Goal: Task Accomplishment & Management: Use online tool/utility

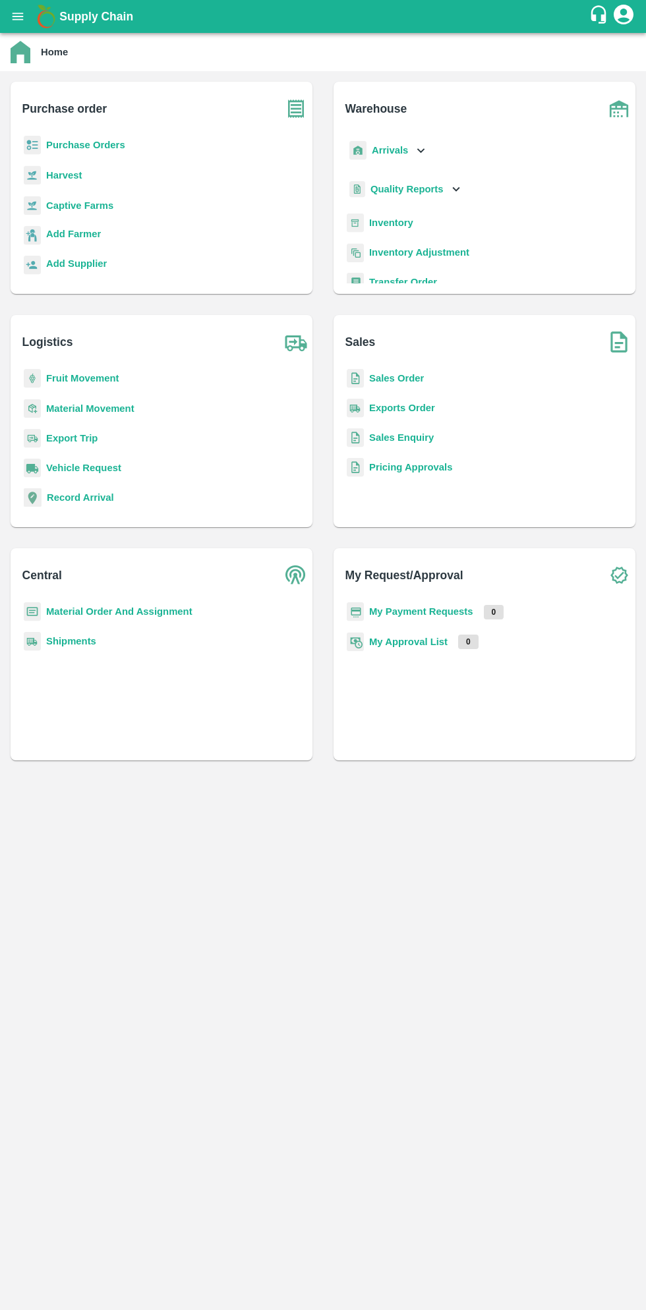
click at [20, 16] on icon "open drawer" at bounding box center [18, 16] width 11 height 7
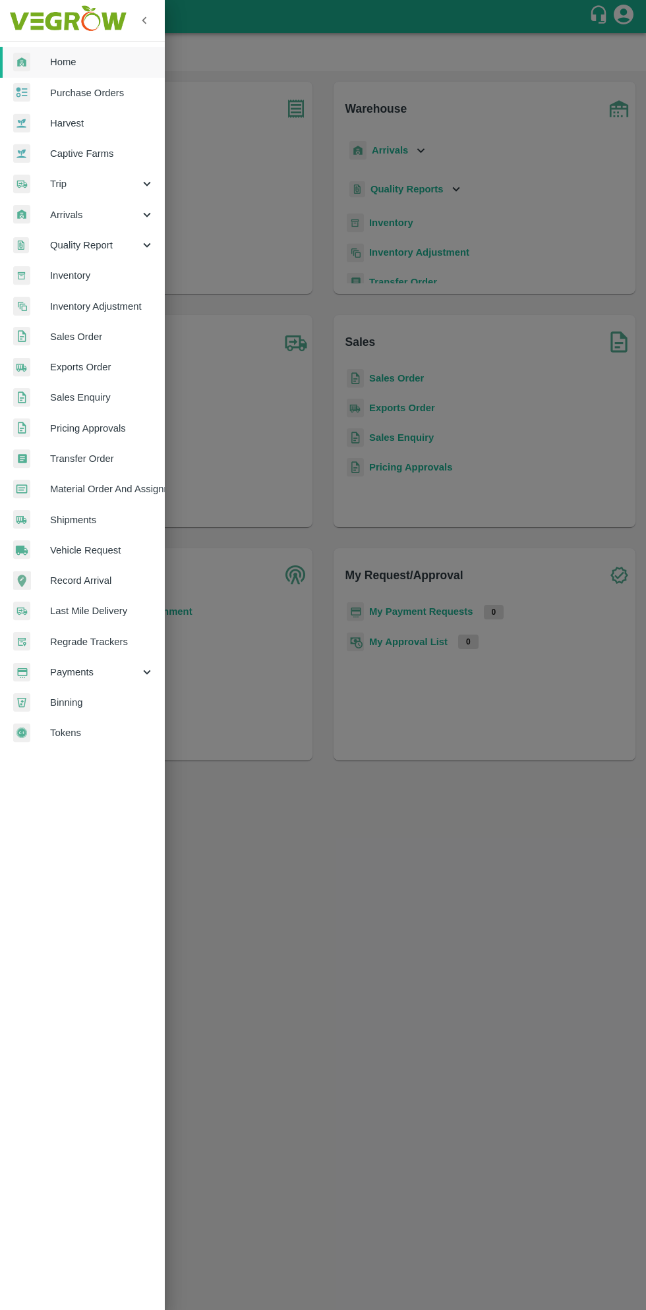
click at [148, 488] on span "Material Order And Assignment" at bounding box center [102, 489] width 104 height 14
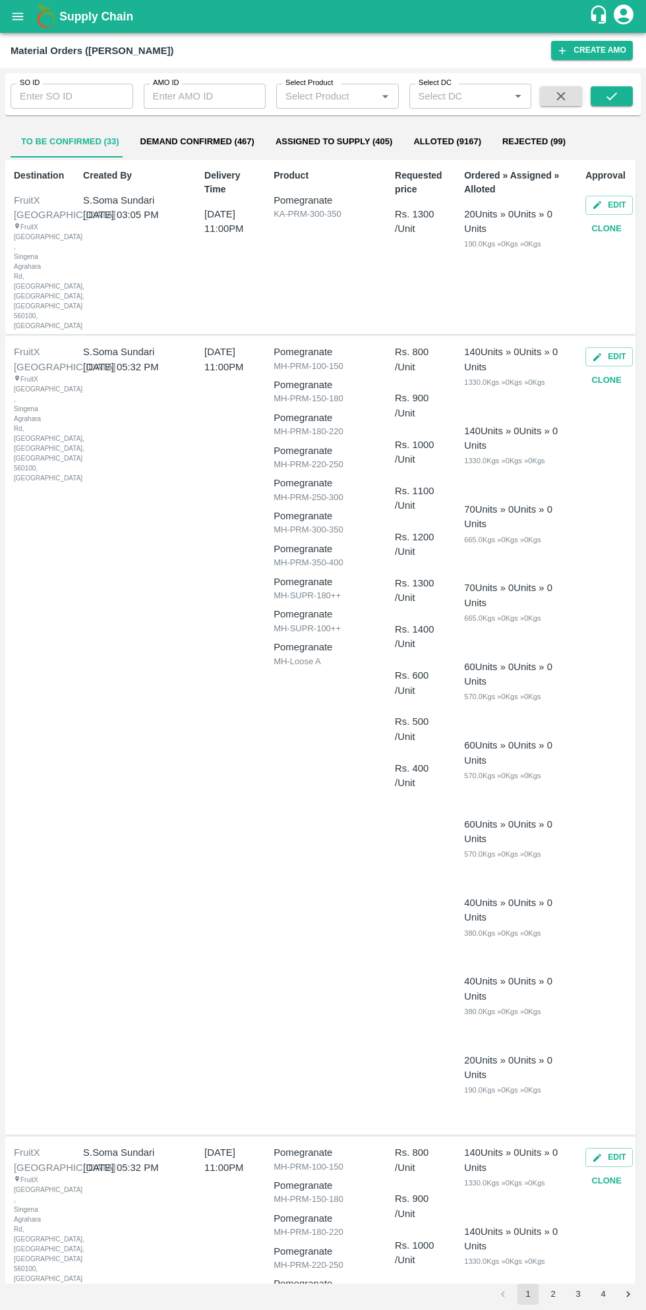
click at [71, 96] on input "SO ID" at bounding box center [72, 96] width 123 height 25
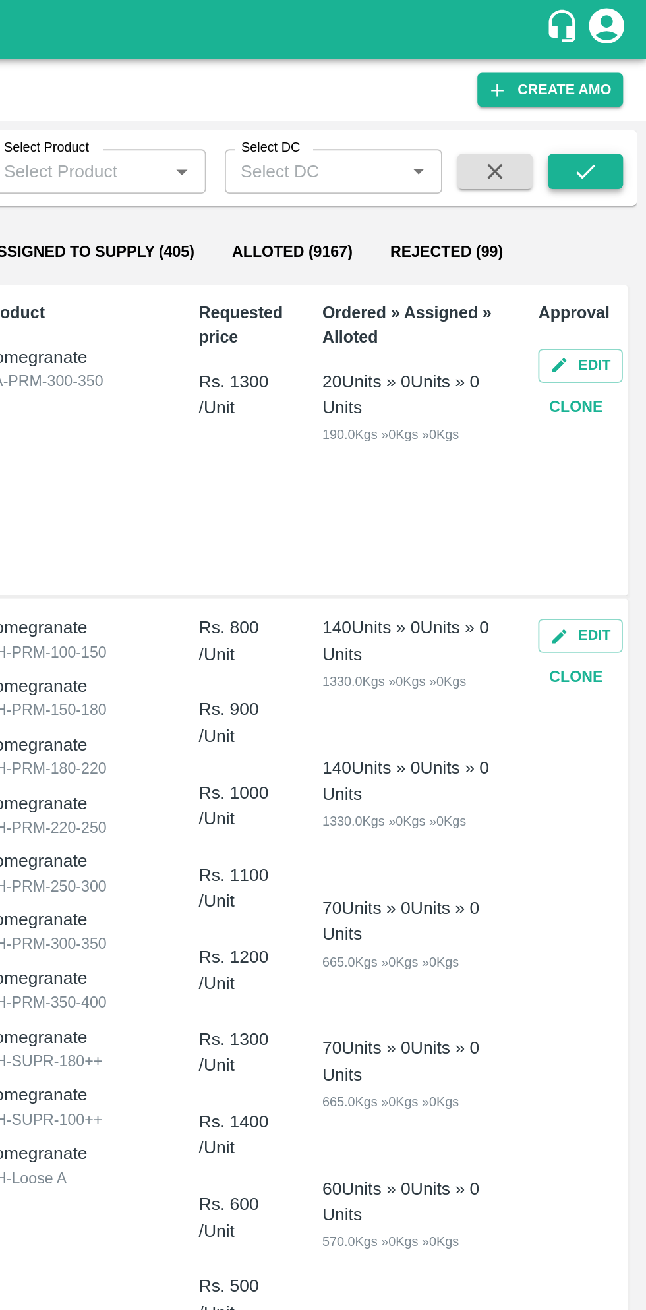
type input "604161"
click at [615, 98] on icon "submit" at bounding box center [611, 96] width 14 height 14
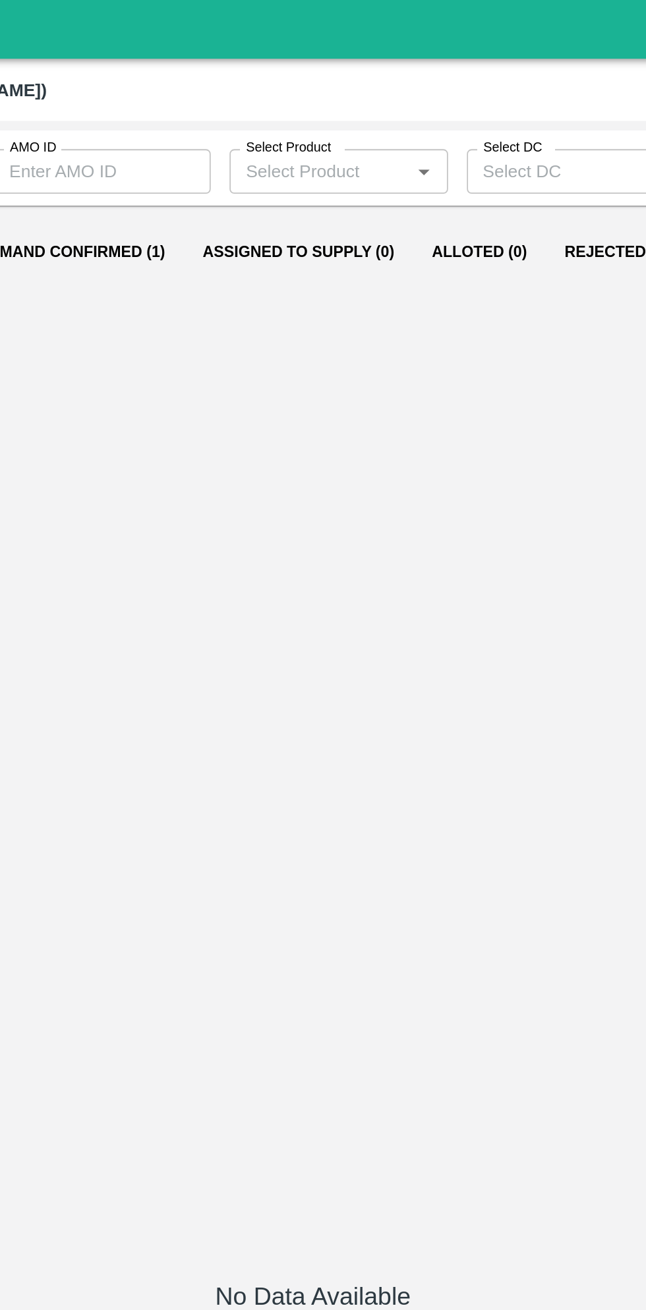
click at [203, 143] on button "Demand Confirmed (1)" at bounding box center [188, 142] width 126 height 32
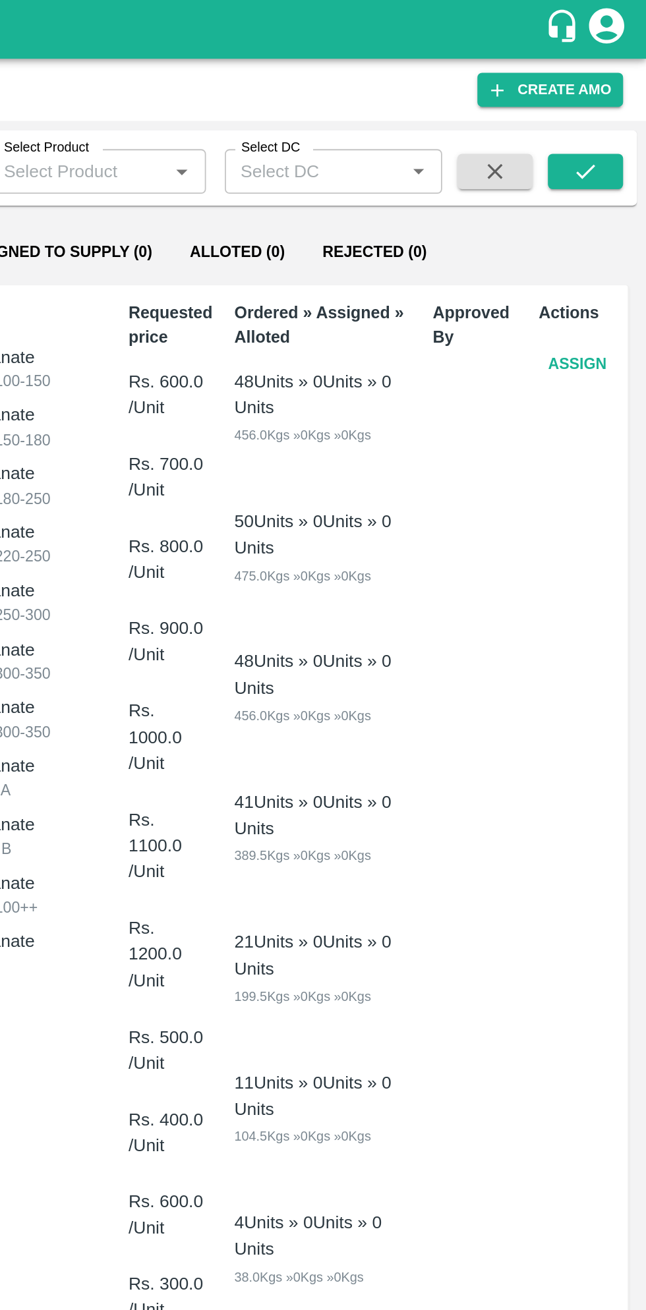
click at [608, 204] on button "Assign" at bounding box center [606, 204] width 43 height 23
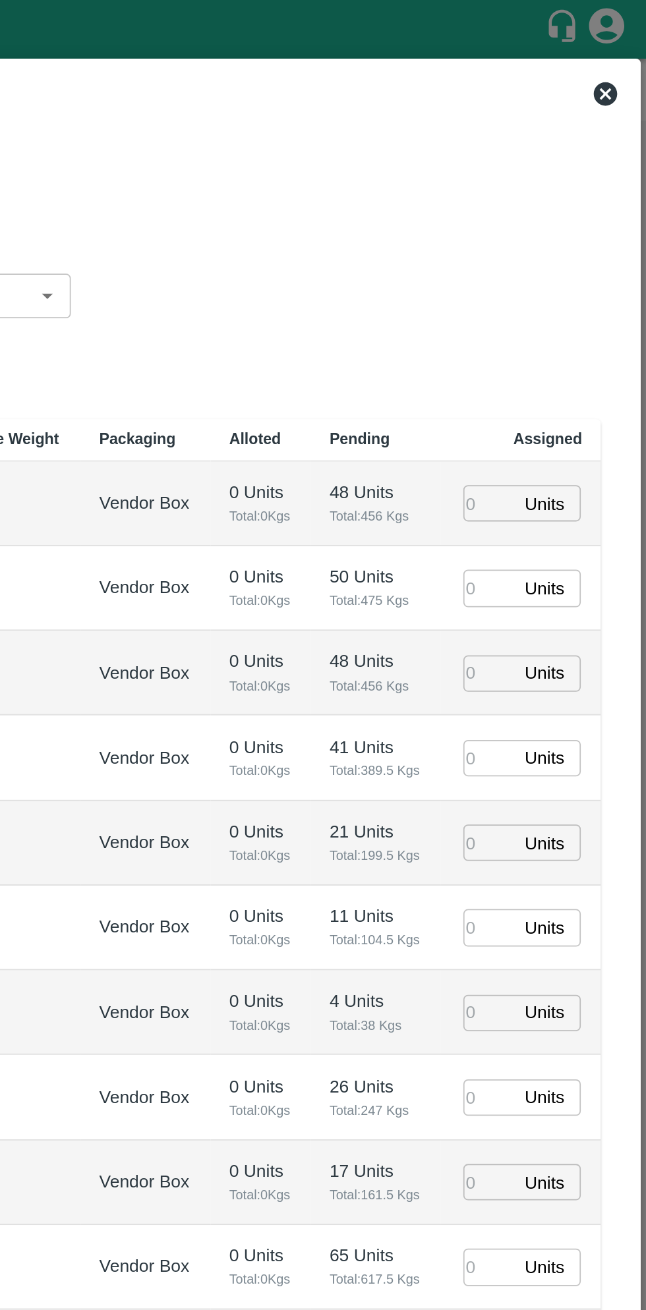
type input "[DATE] 07:00 AM"
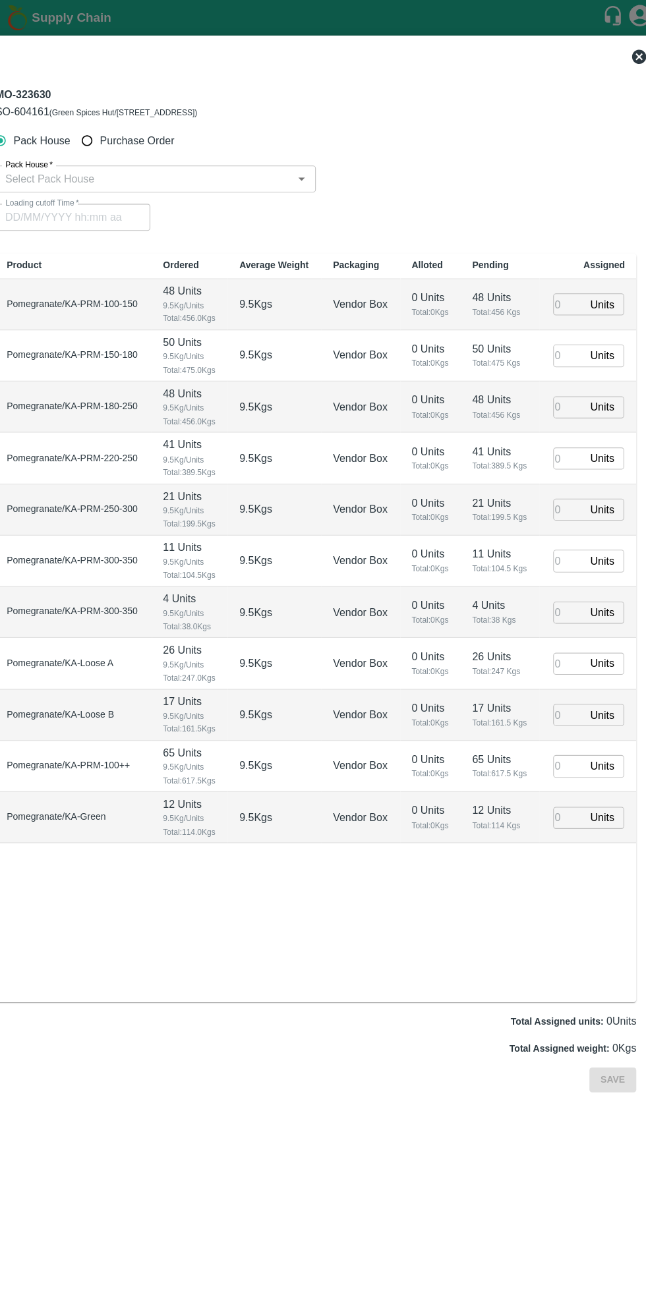
click at [111, 134] on input "Purchase Order" at bounding box center [111, 131] width 24 height 24
radio input "true"
click at [192, 165] on input "PO   *" at bounding box center [307, 165] width 554 height 17
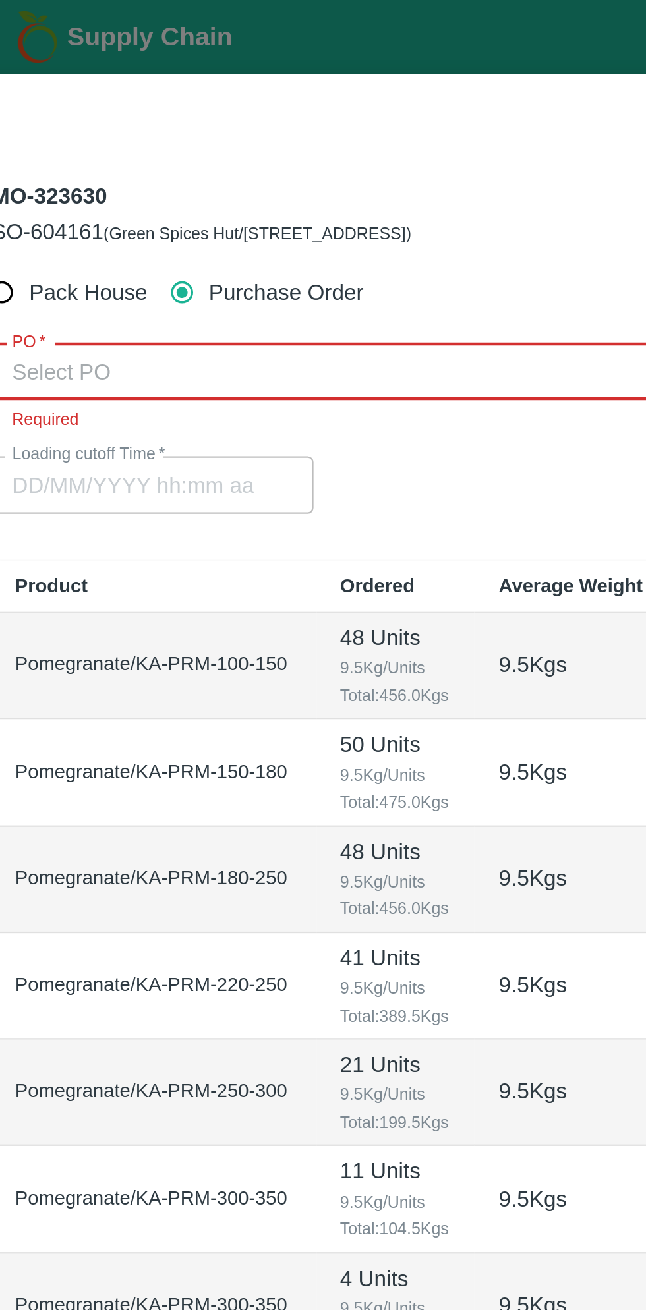
click at [199, 171] on input "PO   *" at bounding box center [307, 165] width 554 height 17
click at [208, 162] on input "PO   *" at bounding box center [307, 165] width 554 height 17
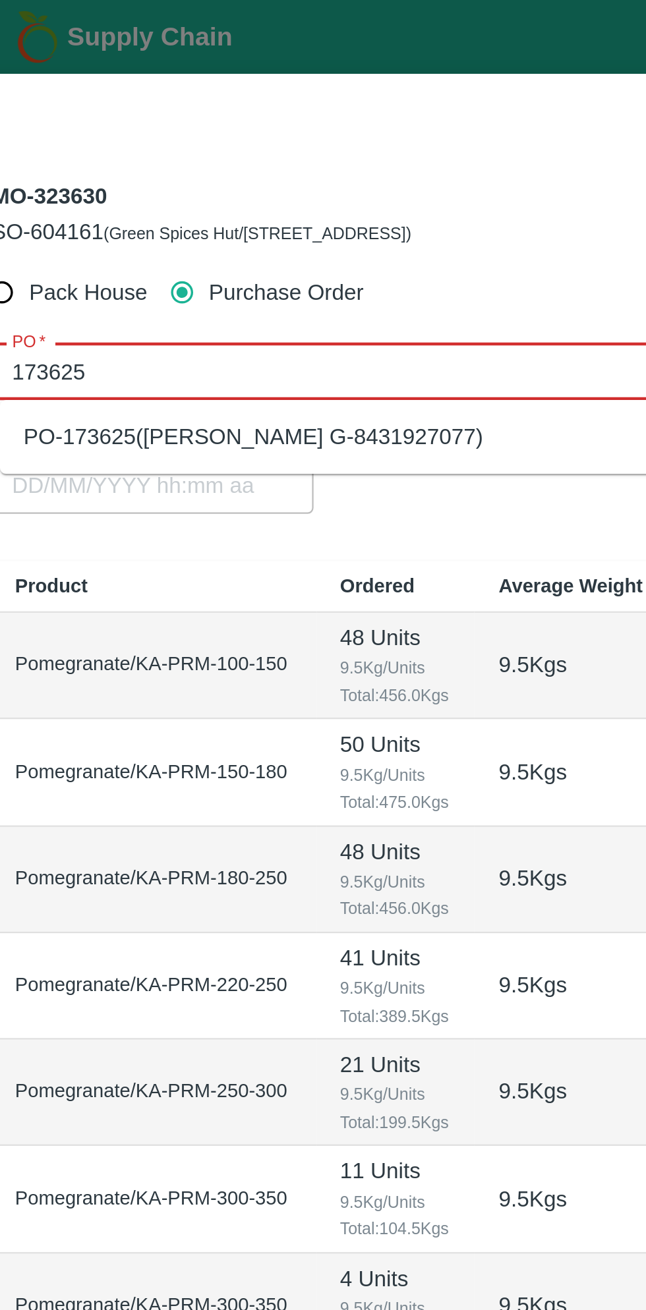
click at [225, 193] on div "PO-173625([PERSON_NAME] G-8431927077)" at bounding box center [322, 195] width 584 height 22
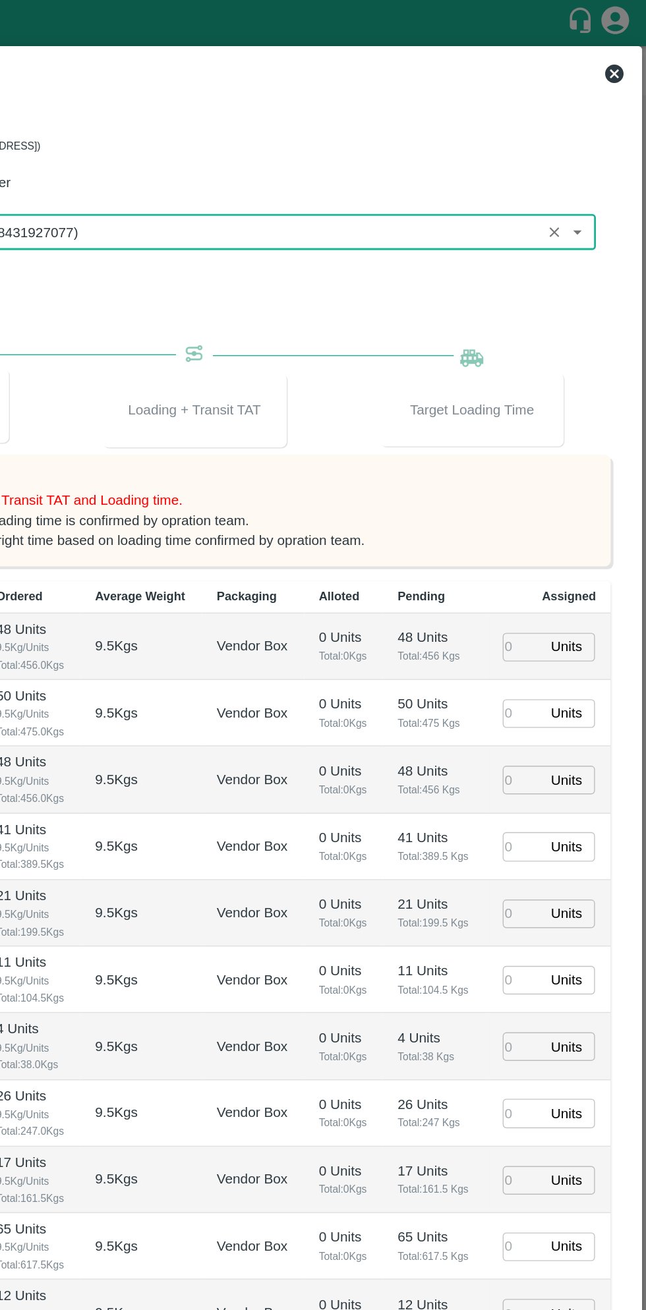
type input "PO-173625([PERSON_NAME] G-8431927077)"
click at [545, 467] on input "number" at bounding box center [557, 462] width 29 height 20
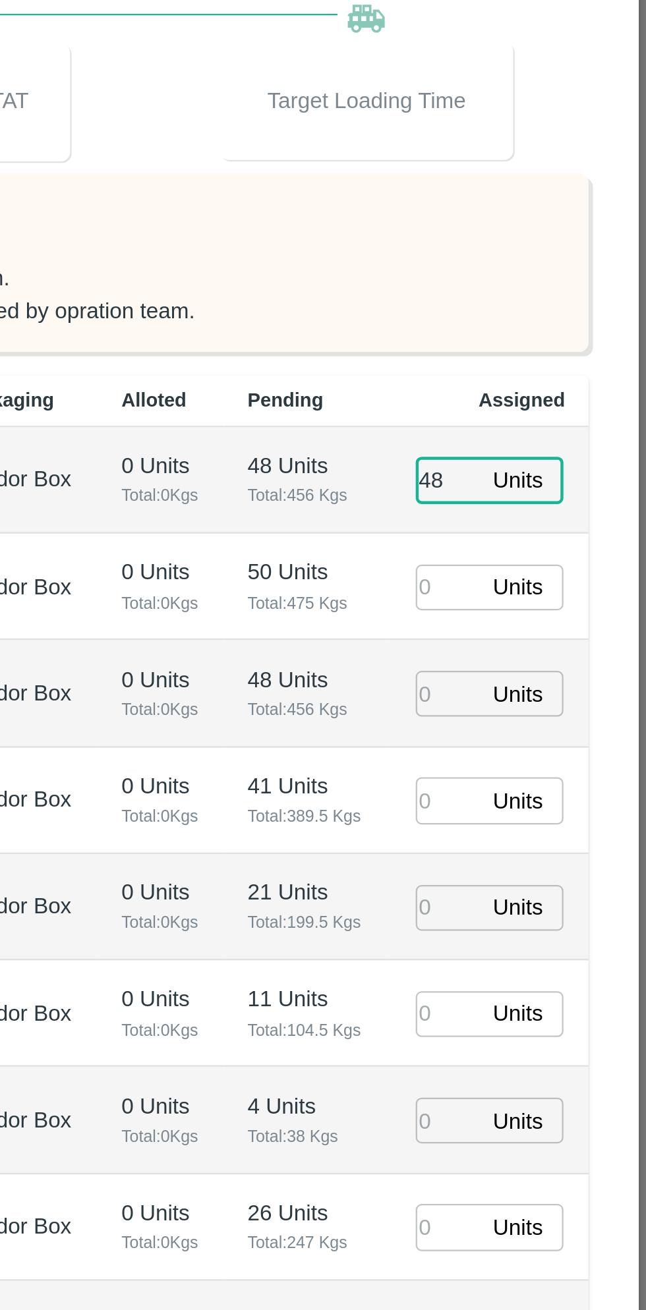
type input "48"
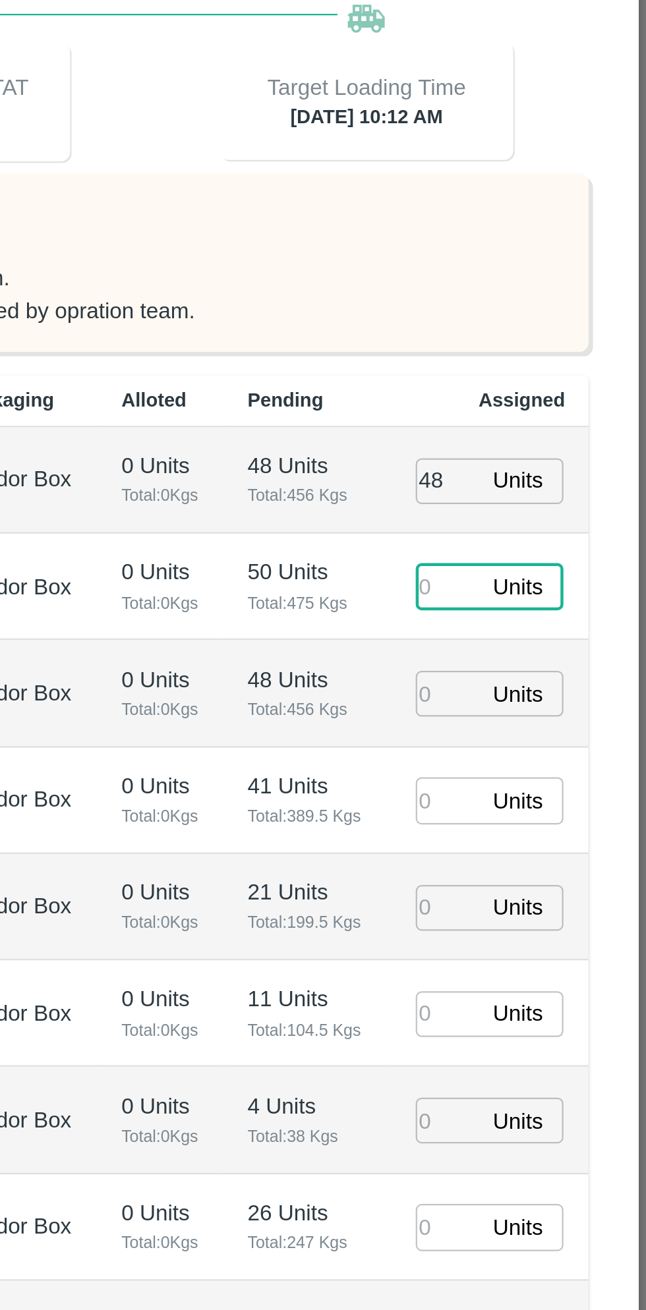
type input "[DATE] 10:12 AM"
type input "50"
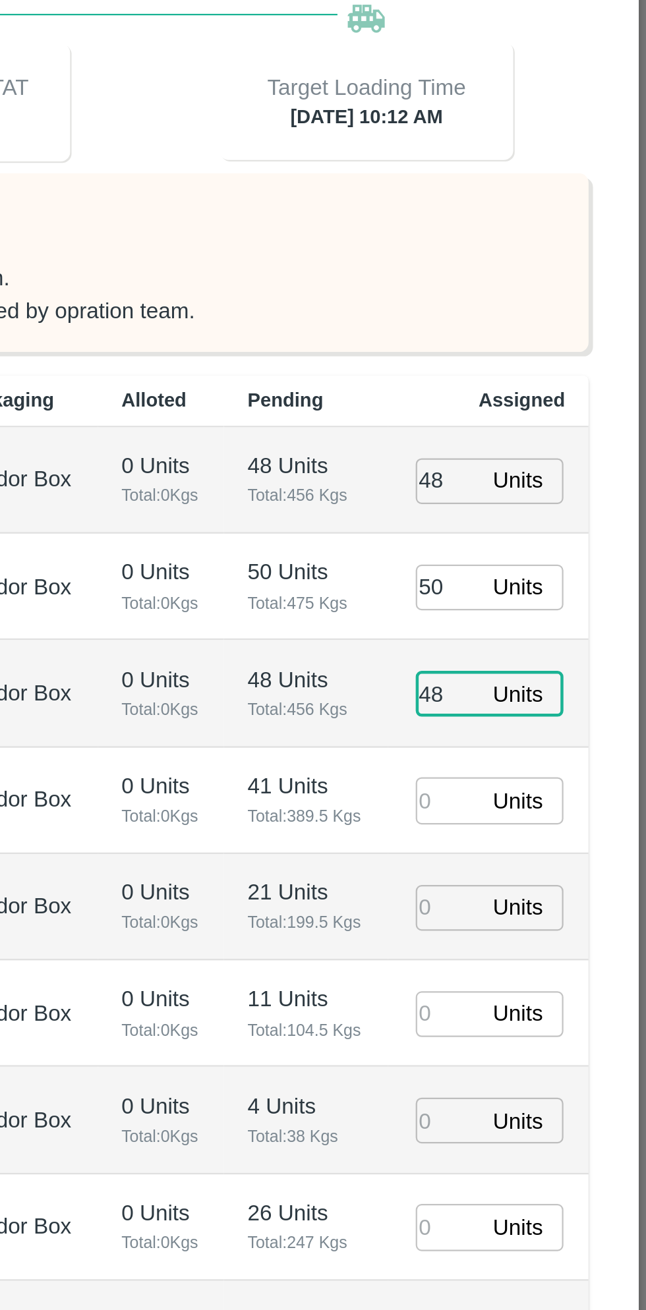
type input "48"
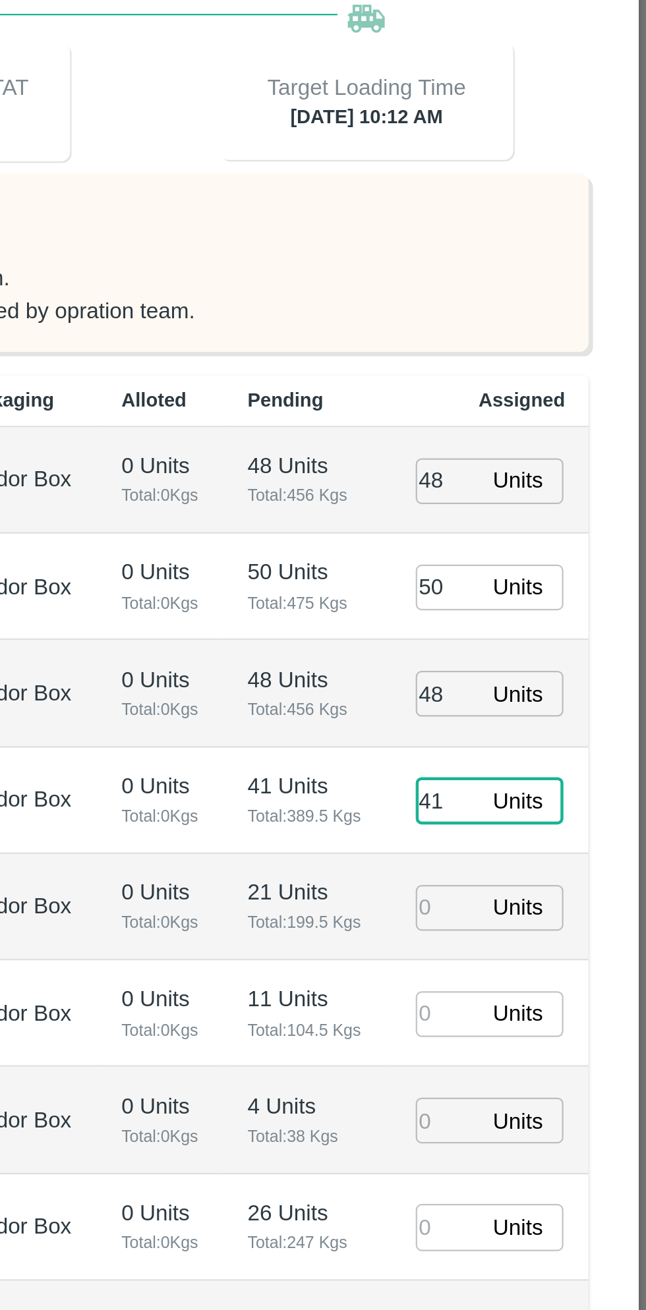
type input "41"
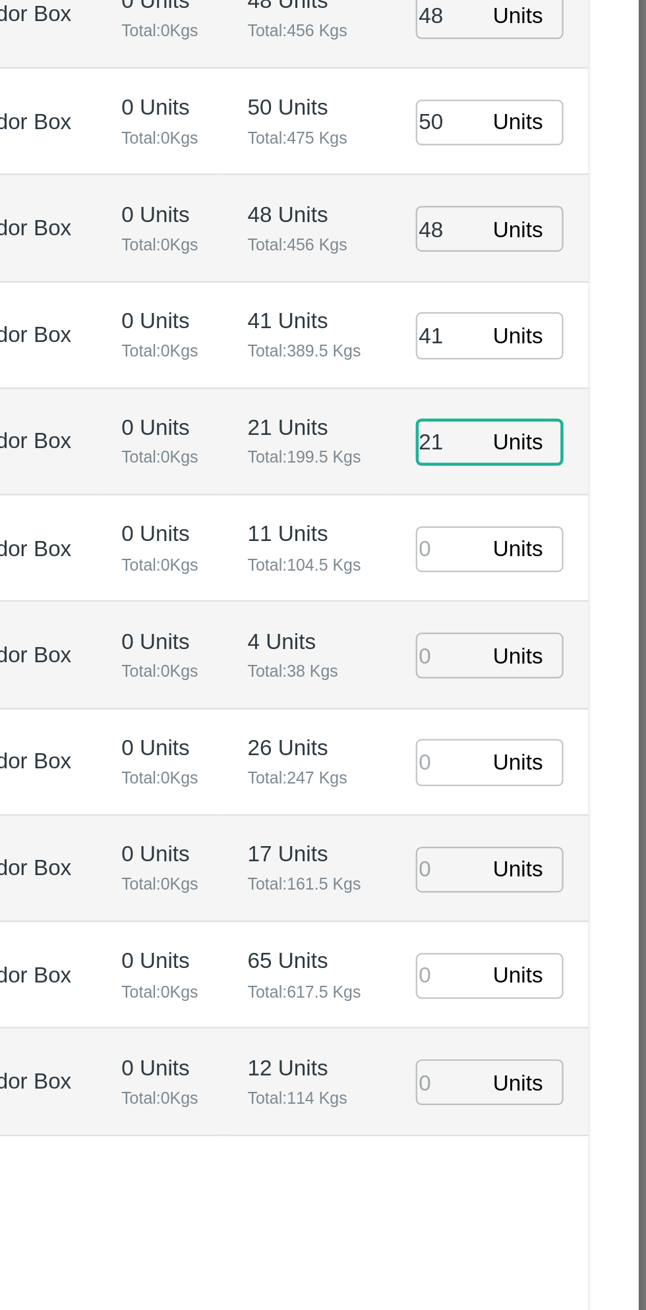
type input "21"
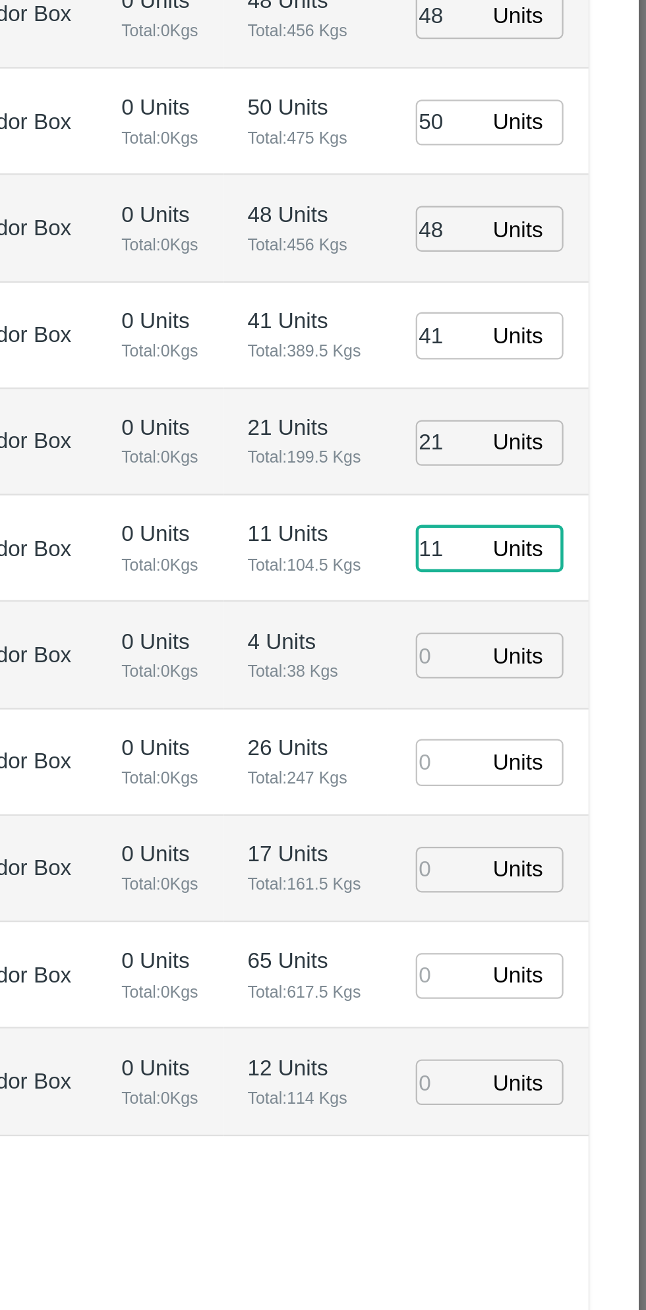
type input "11"
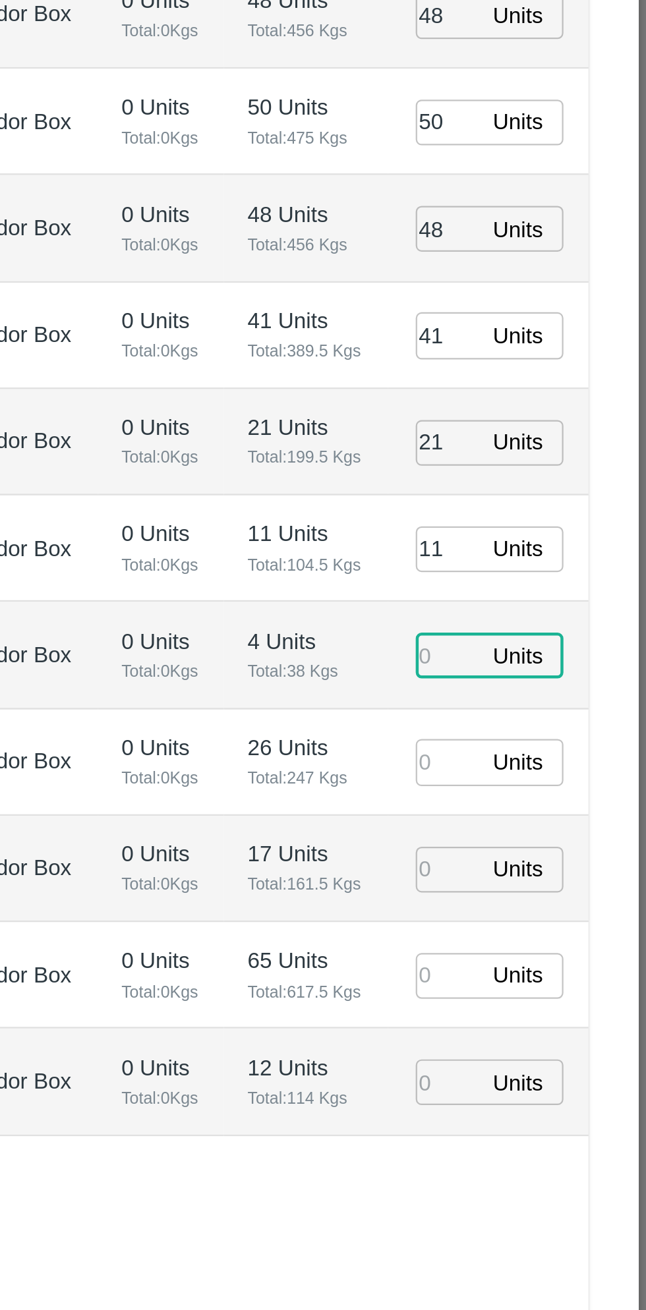
type input "4"
type input "[DATE] 08:12 AM"
type input "4"
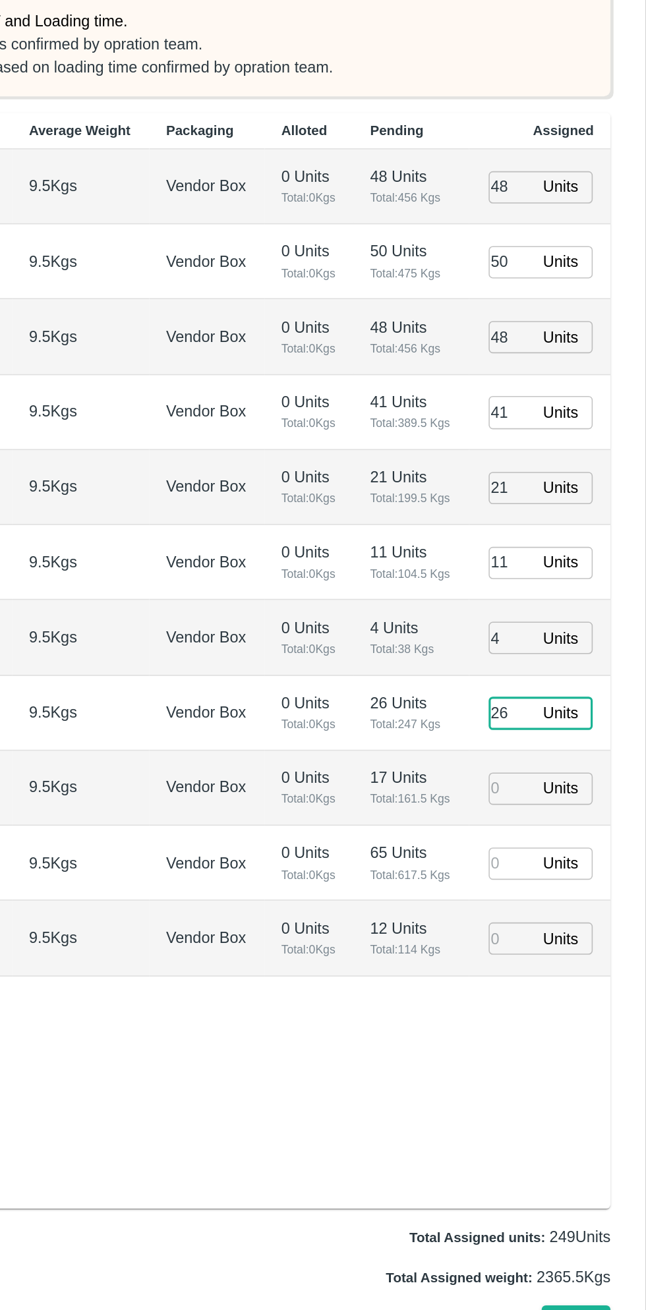
type input "26"
type input "17"
type input "[DATE] 09:12 AM"
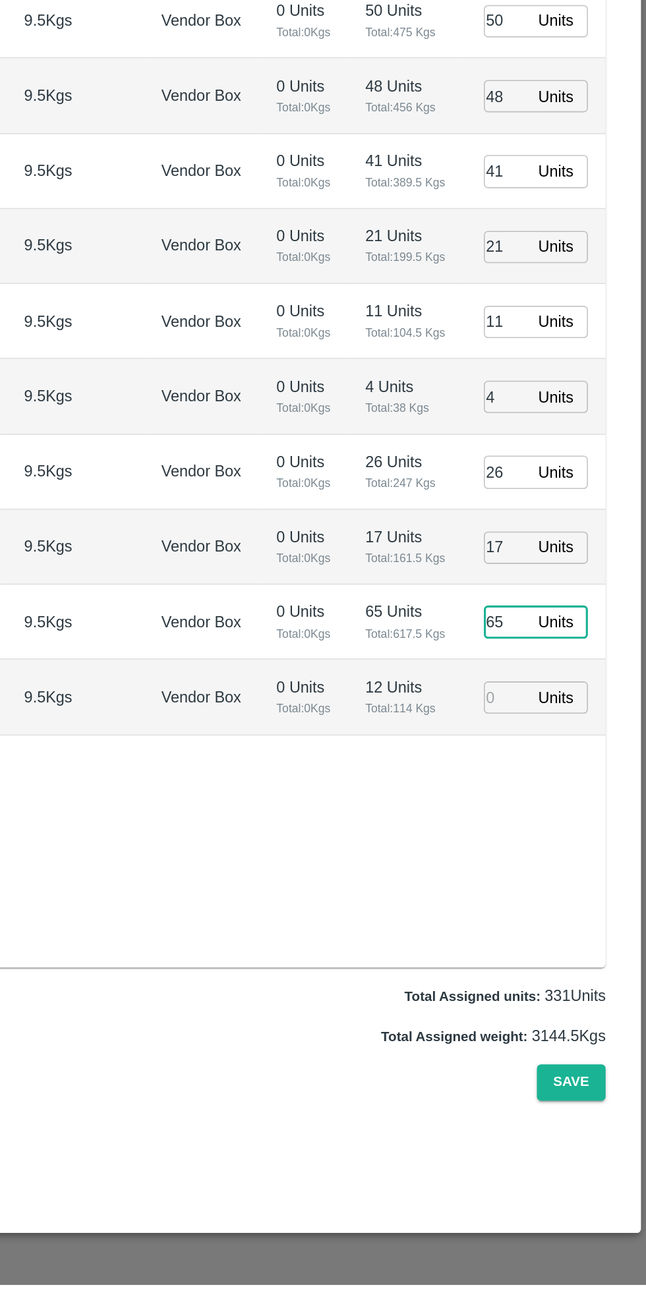
type input "65"
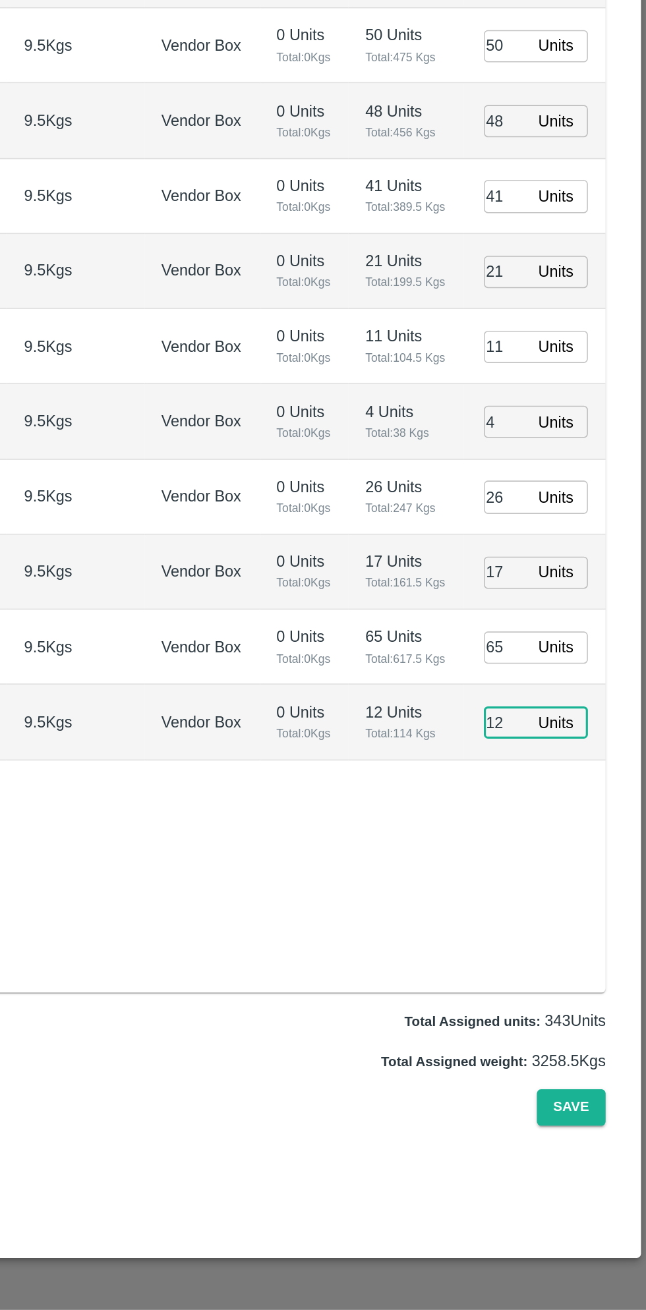
click at [561, 938] on input "12" at bounding box center [557, 938] width 29 height 20
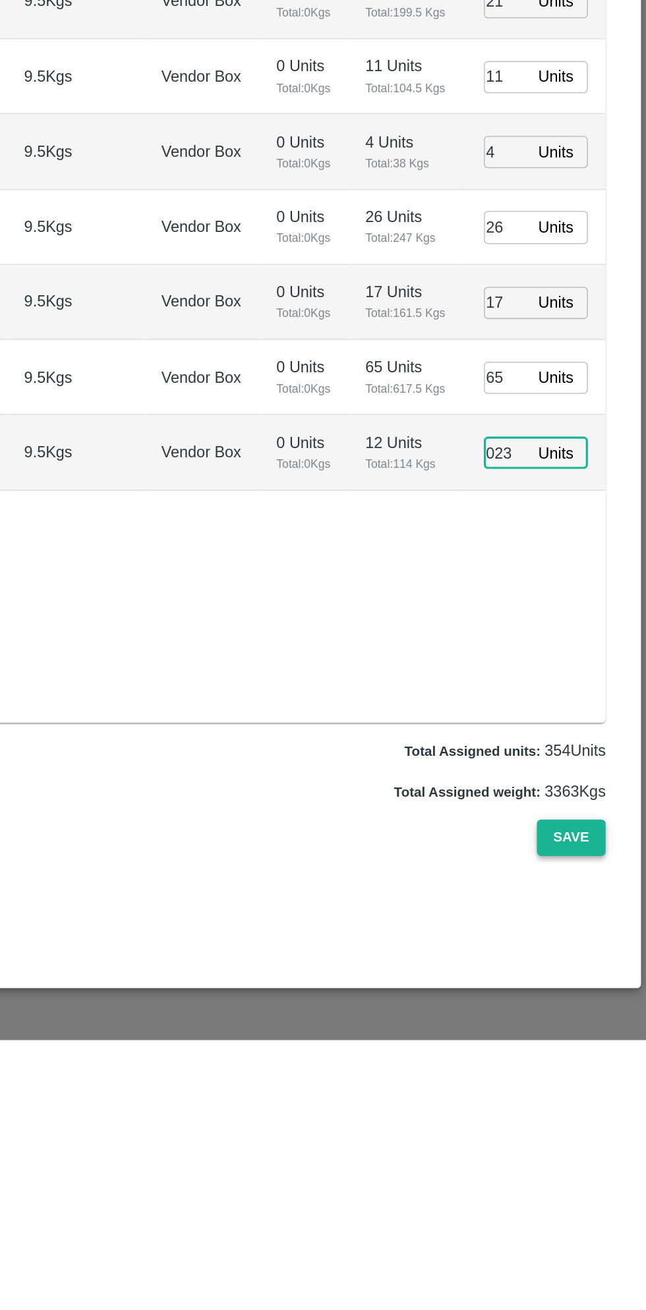
type input "023"
click at [603, 1180] on button "Save" at bounding box center [598, 1181] width 43 height 23
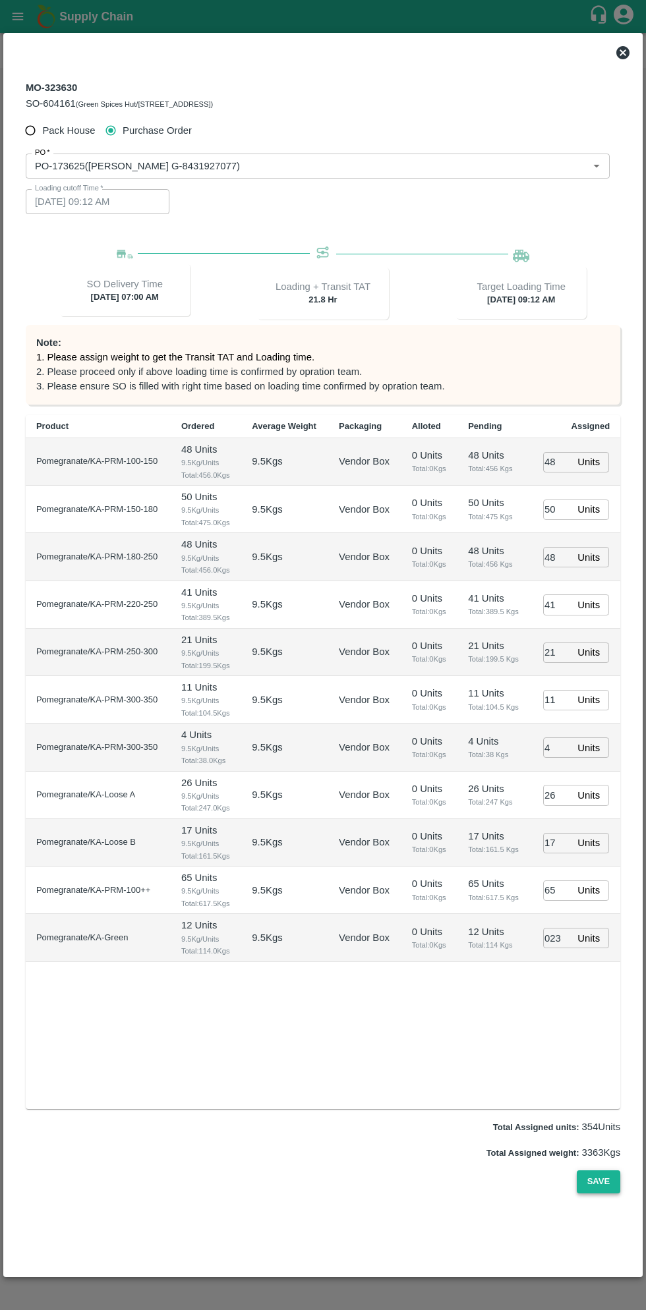
click at [599, 1181] on button "Save" at bounding box center [598, 1181] width 43 height 23
